Goal: Task Accomplishment & Management: Manage account settings

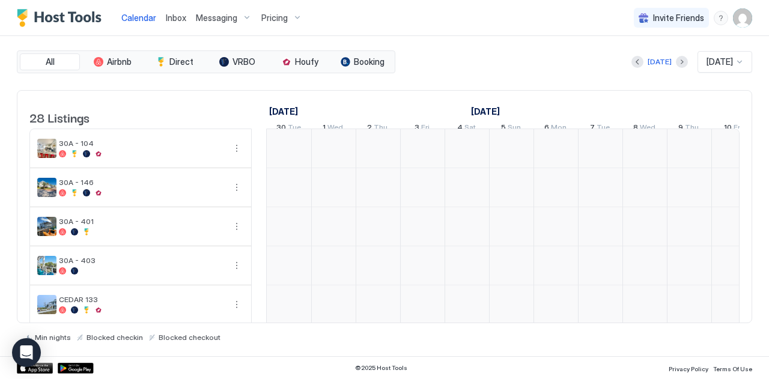
scroll to position [0, 668]
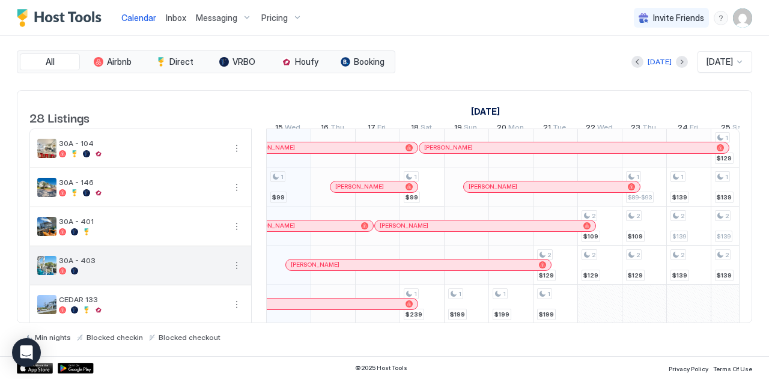
click at [137, 275] on div at bounding box center [142, 270] width 166 height 7
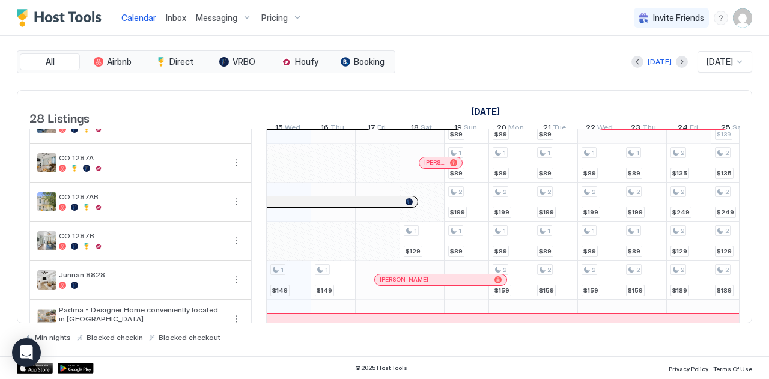
scroll to position [923, 0]
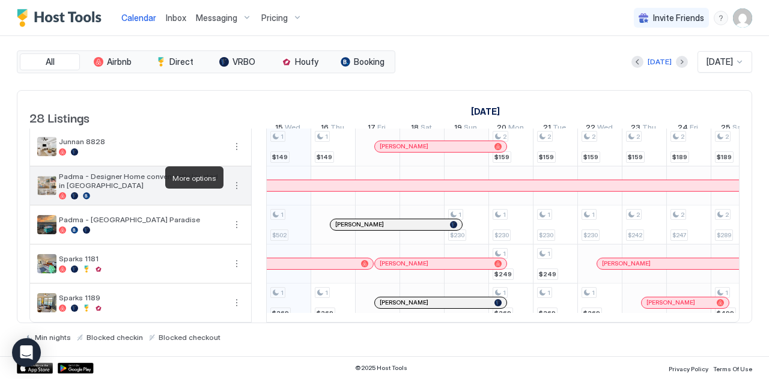
click at [236, 178] on button "More options" at bounding box center [237, 185] width 14 height 14
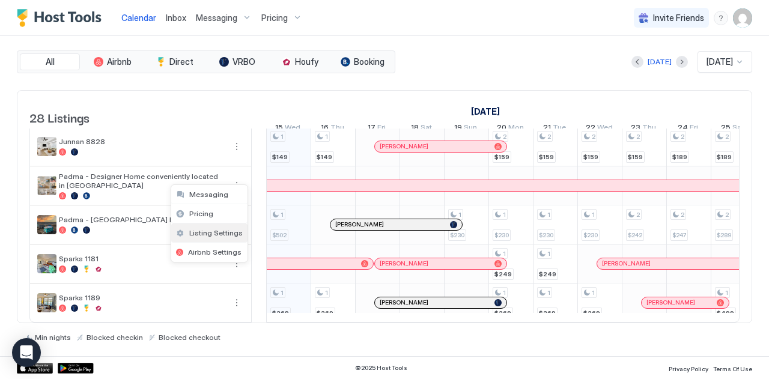
click at [207, 234] on span "Listing Settings" at bounding box center [215, 232] width 53 height 9
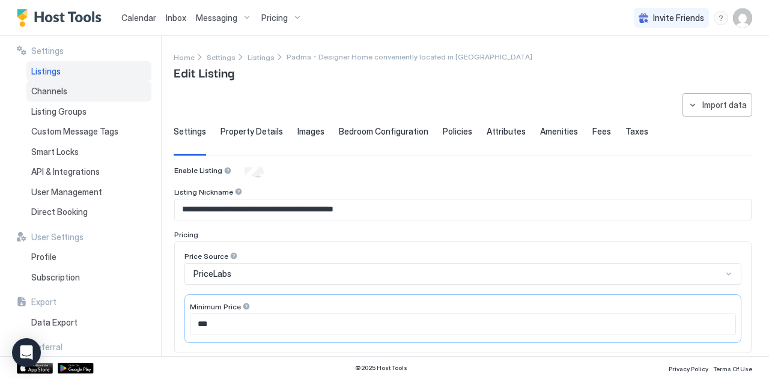
click at [47, 87] on span "Channels" at bounding box center [49, 91] width 36 height 11
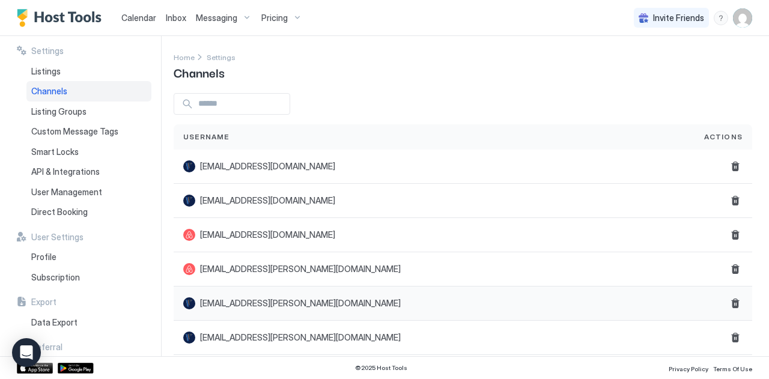
scroll to position [177, 0]
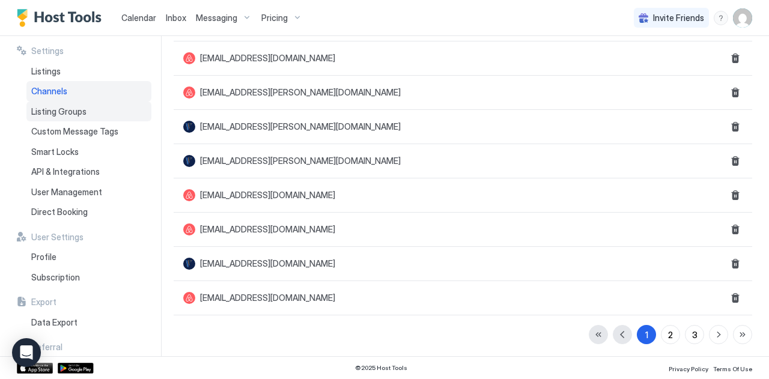
click at [52, 115] on span "Listing Groups" at bounding box center [58, 111] width 55 height 11
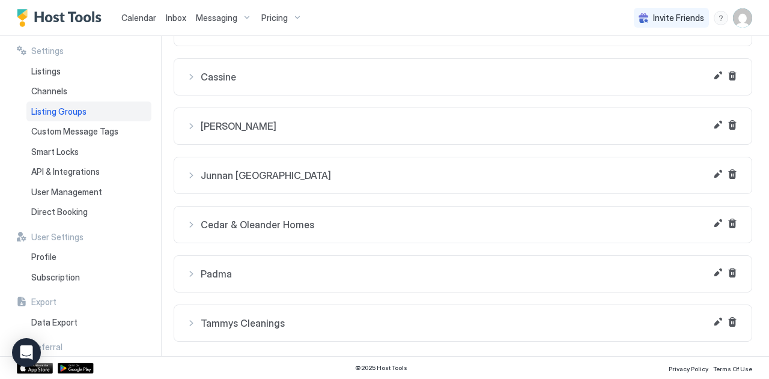
scroll to position [130, 0]
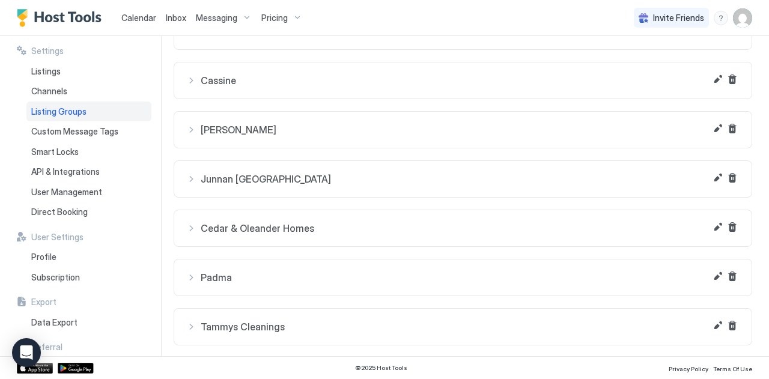
click at [207, 272] on span "Padma" at bounding box center [470, 278] width 539 height 12
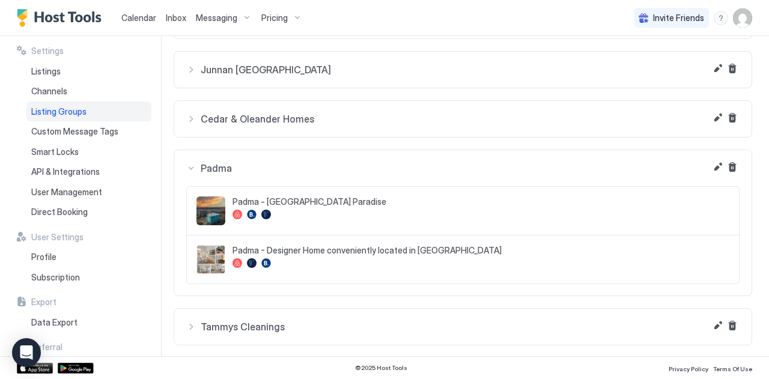
click at [213, 258] on img "listing image" at bounding box center [210, 259] width 29 height 29
click at [711, 164] on button "Edit" at bounding box center [718, 167] width 14 height 14
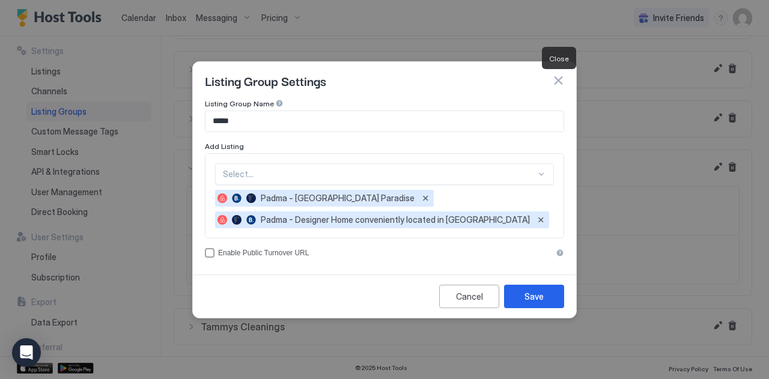
click at [557, 82] on button "button" at bounding box center [558, 81] width 12 height 12
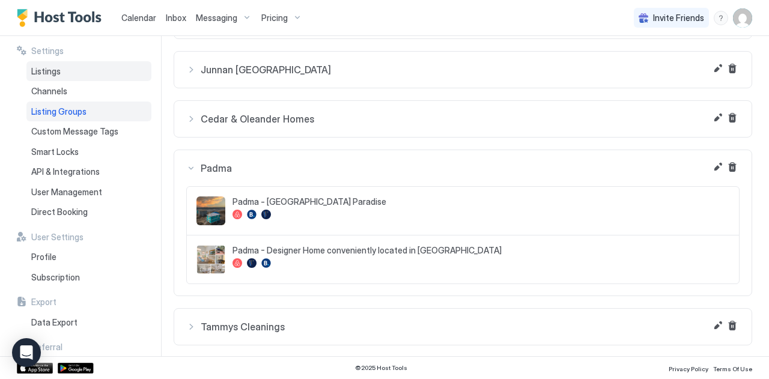
click at [50, 76] on div "Listings" at bounding box center [88, 71] width 125 height 20
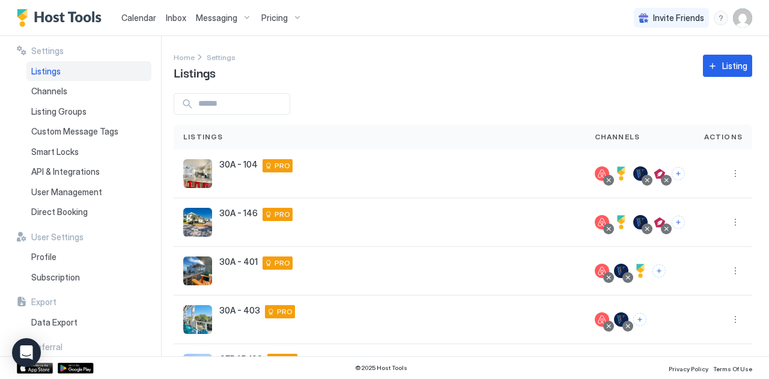
scroll to position [321, 0]
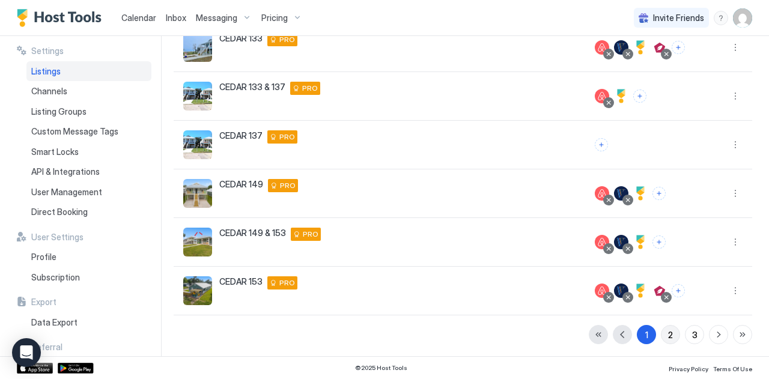
click at [668, 329] on div "2" at bounding box center [670, 335] width 5 height 13
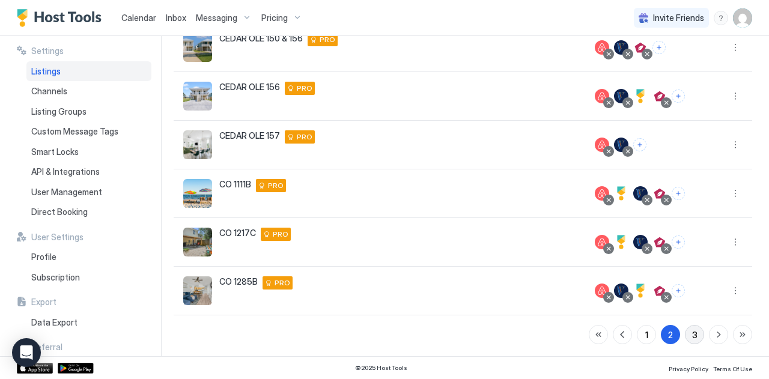
click at [692, 337] on div "3" at bounding box center [694, 335] width 5 height 13
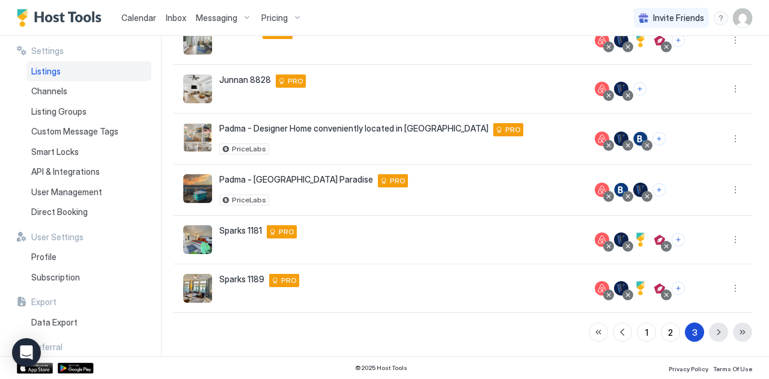
scroll to position [228, 0]
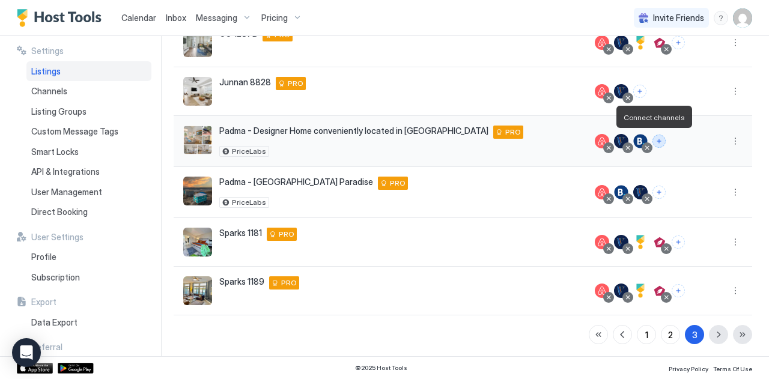
click at [657, 141] on button "Connect channels" at bounding box center [659, 141] width 13 height 13
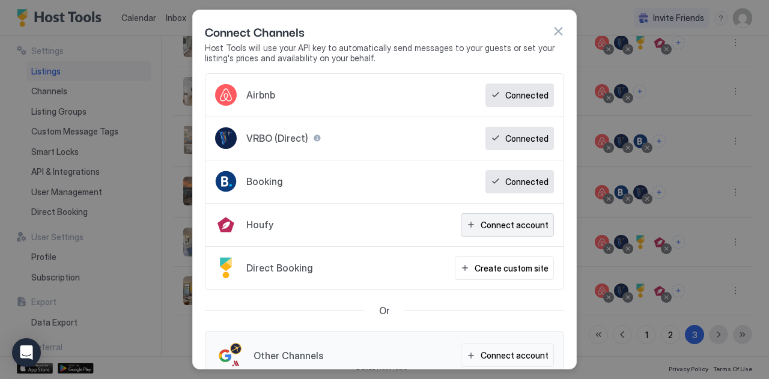
click at [489, 226] on div "Connect account" at bounding box center [515, 225] width 68 height 13
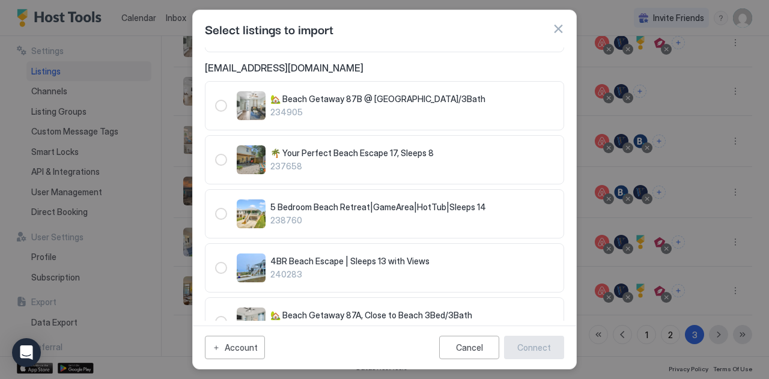
scroll to position [0, 0]
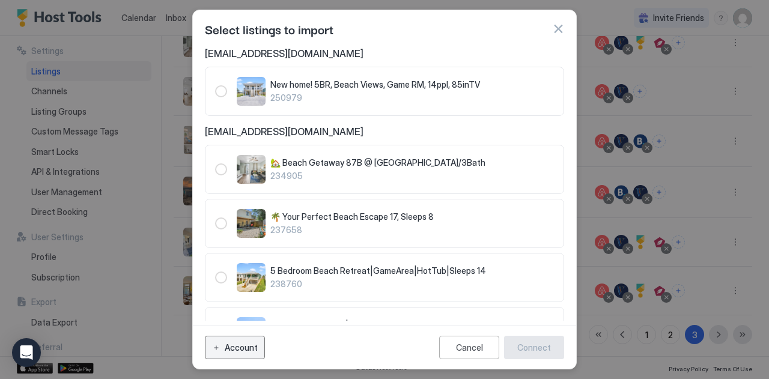
click at [237, 347] on div "Account" at bounding box center [241, 347] width 33 height 13
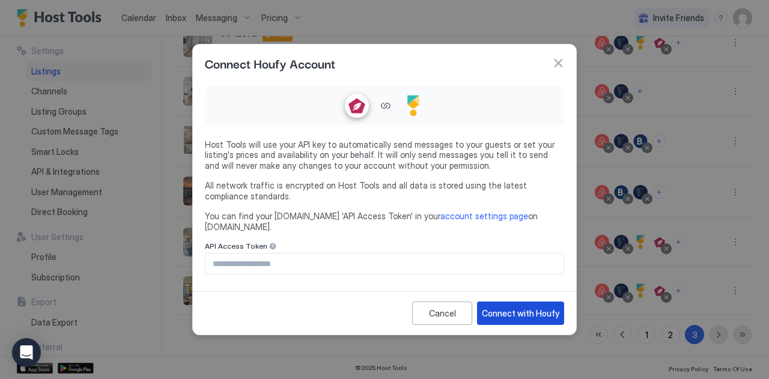
click at [501, 307] on div "Connect with Houfy" at bounding box center [521, 313] width 78 height 13
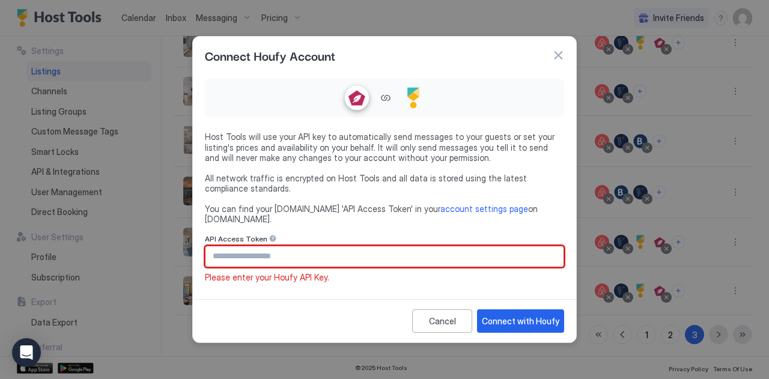
click at [241, 249] on input "Input Field" at bounding box center [385, 256] width 358 height 20
paste input "**********"
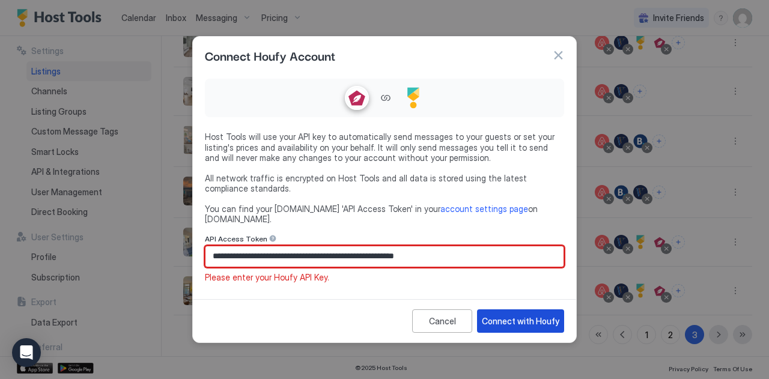
type input "**********"
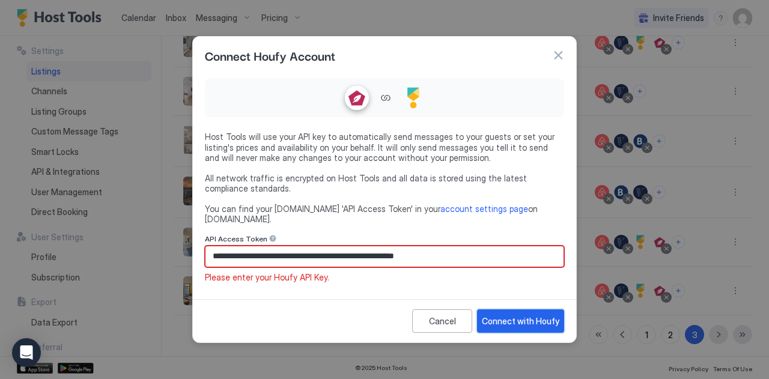
click at [507, 320] on div "Connect with Houfy" at bounding box center [521, 321] width 78 height 13
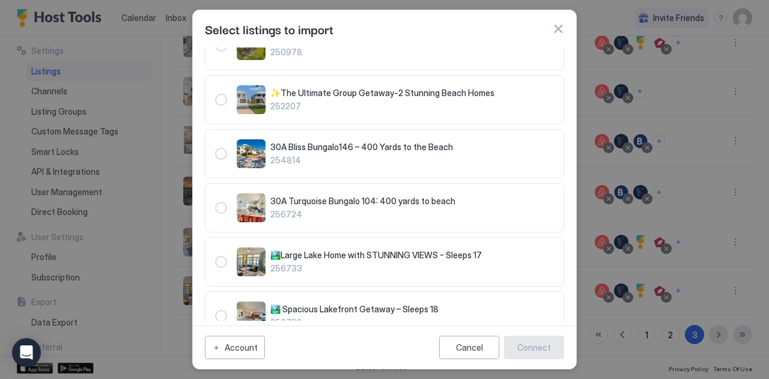
scroll to position [659, 0]
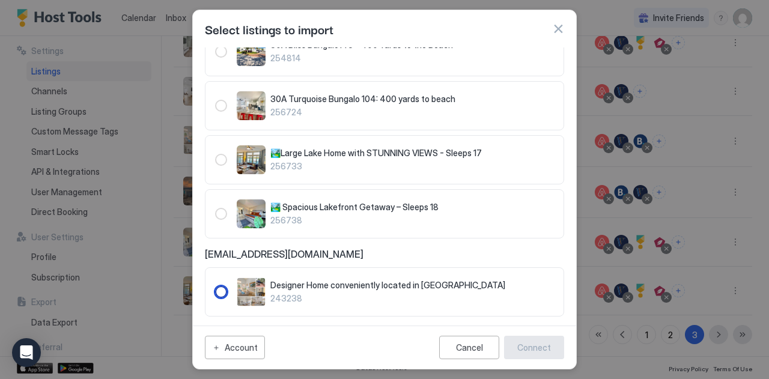
click at [219, 286] on div "243238" at bounding box center [221, 292] width 12 height 12
click at [540, 353] on div "Connect" at bounding box center [534, 347] width 34 height 13
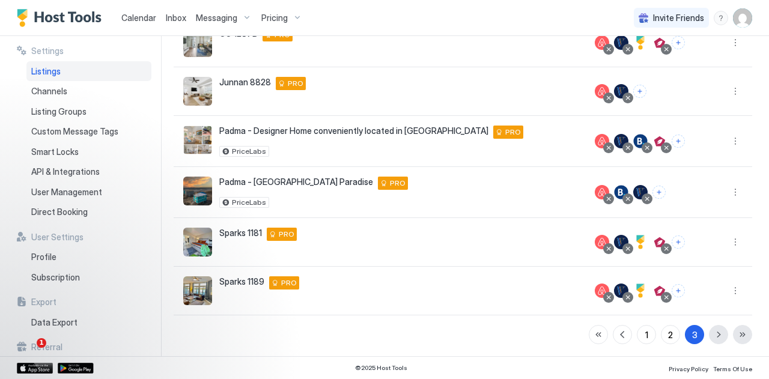
scroll to position [0, 0]
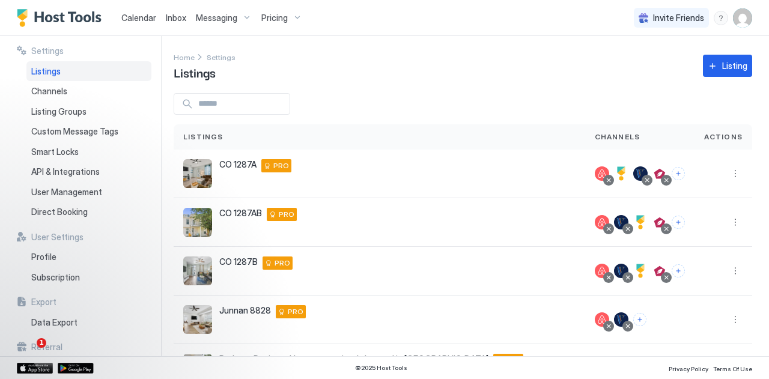
click at [740, 25] on img "User profile" at bounding box center [742, 17] width 19 height 19
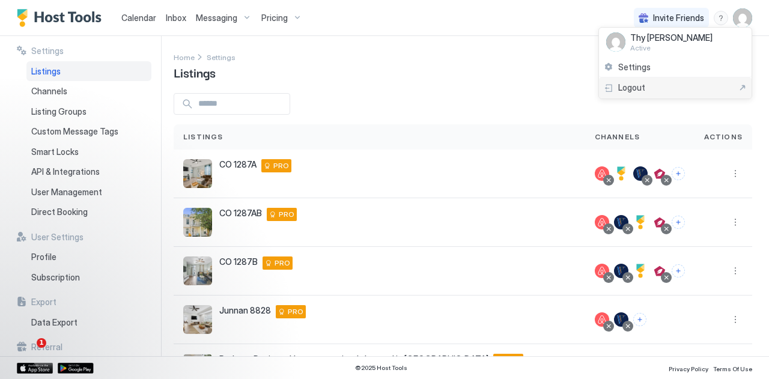
click at [633, 91] on span "Logout" at bounding box center [631, 87] width 27 height 11
